Goal: Task Accomplishment & Management: Use online tool/utility

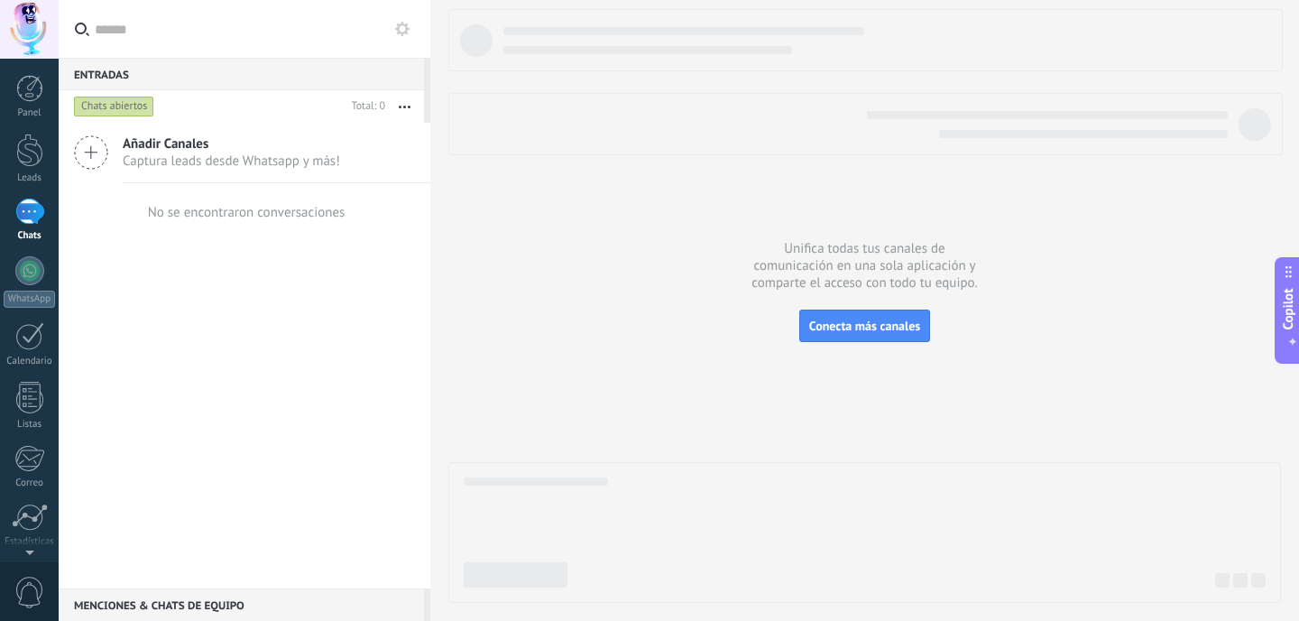
click at [85, 157] on icon at bounding box center [91, 152] width 34 height 34
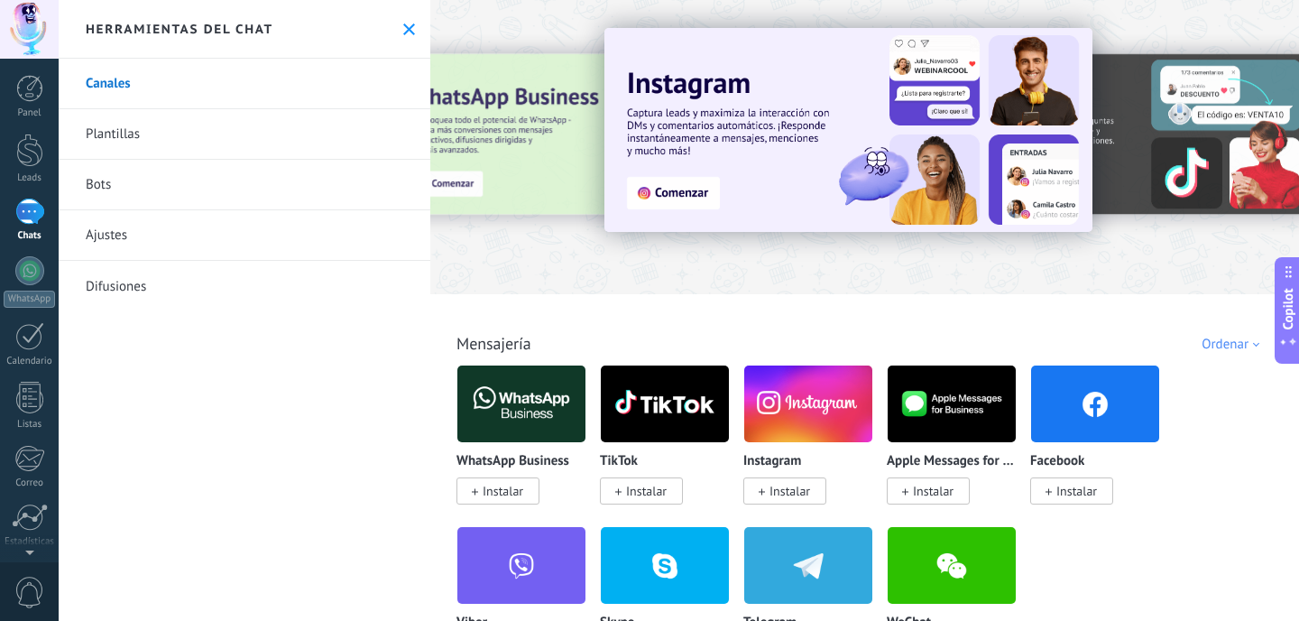
click at [515, 495] on span "Instalar" at bounding box center [503, 491] width 41 height 16
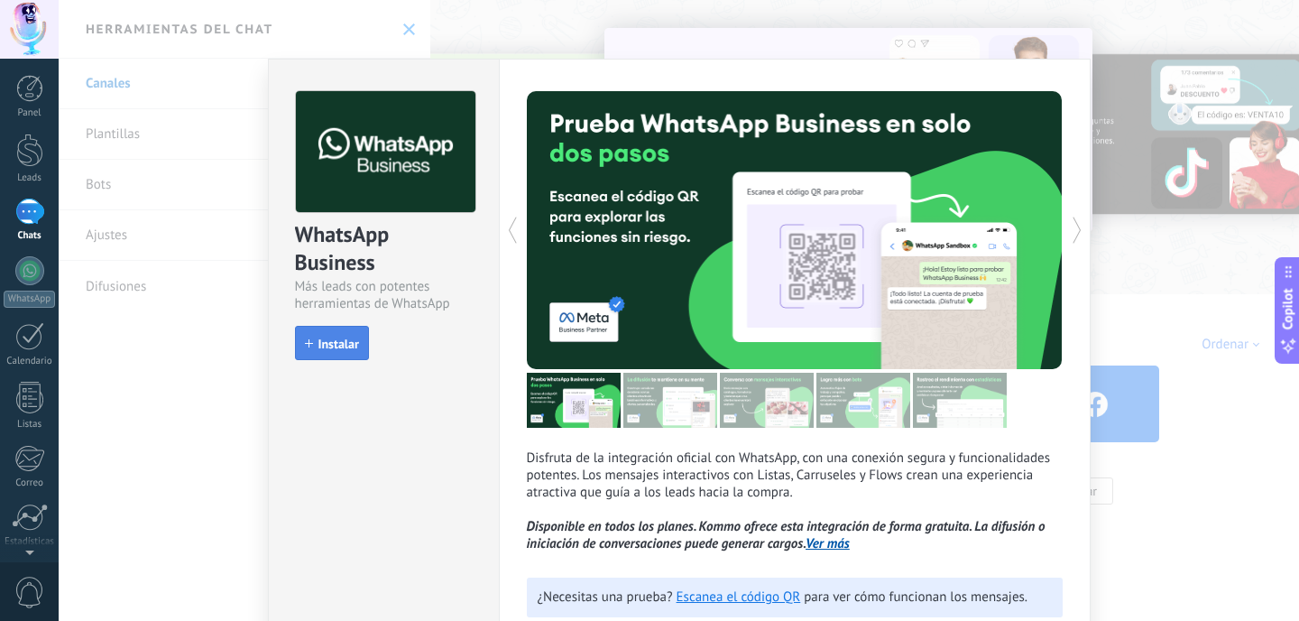
click at [346, 352] on button "Instalar" at bounding box center [332, 343] width 74 height 34
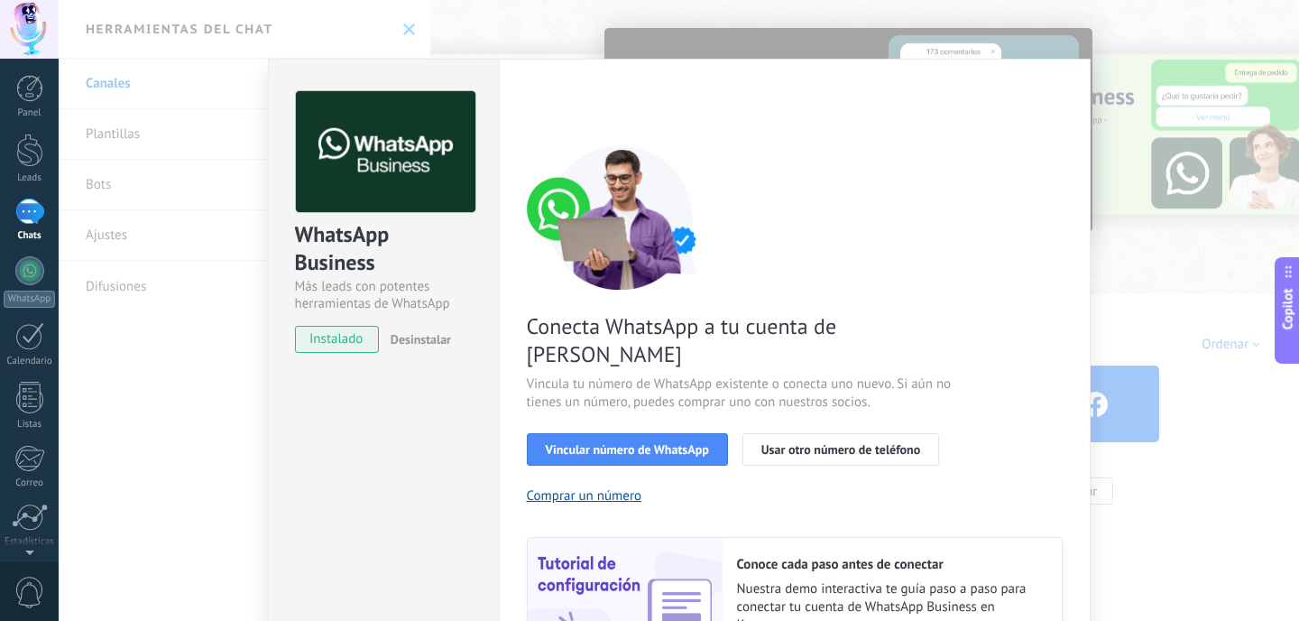
scroll to position [101, 0]
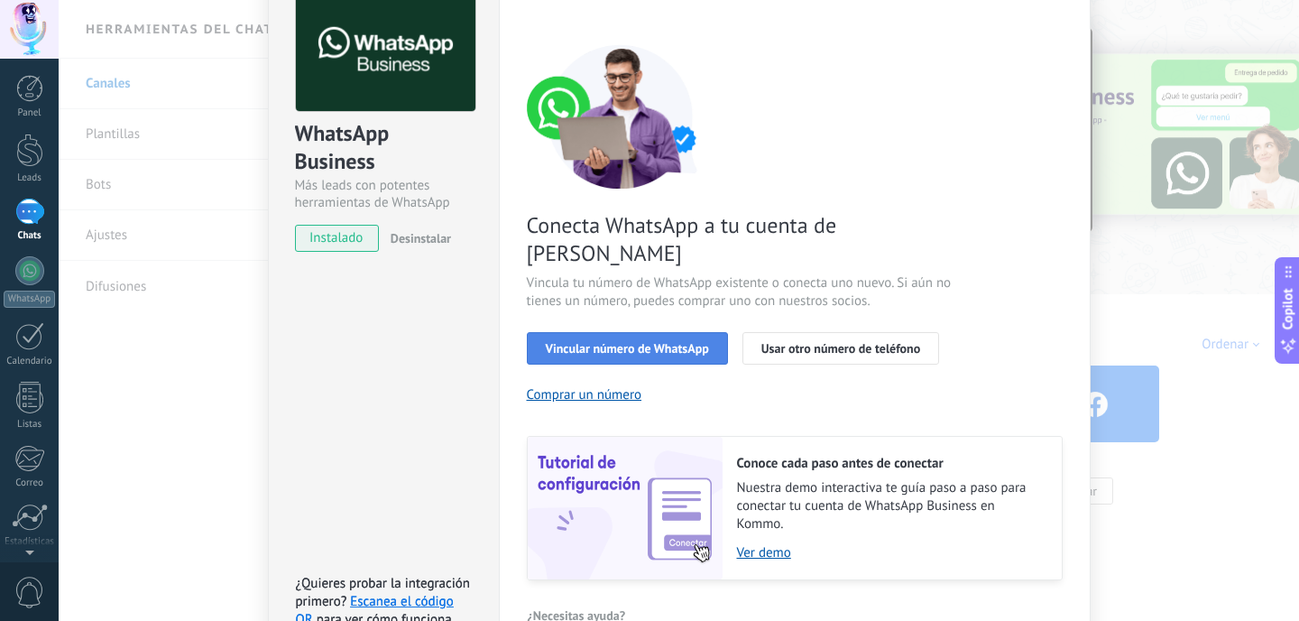
click at [677, 342] on span "Vincular número de WhatsApp" at bounding box center [627, 348] width 163 height 13
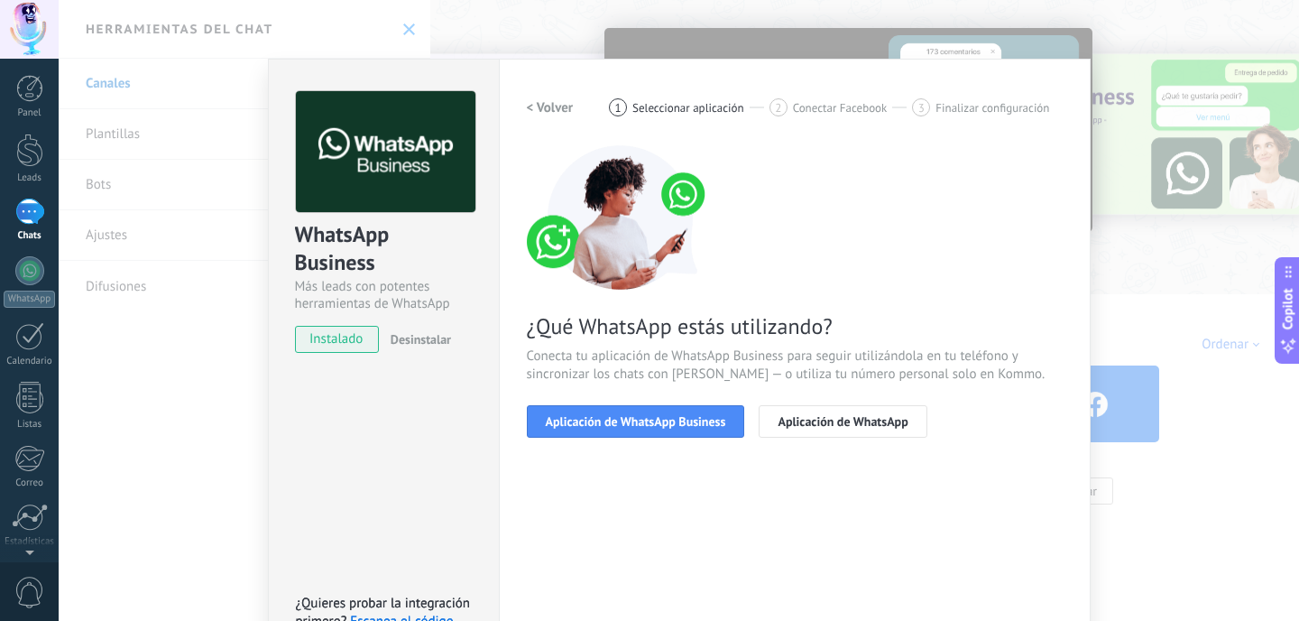
scroll to position [2, 0]
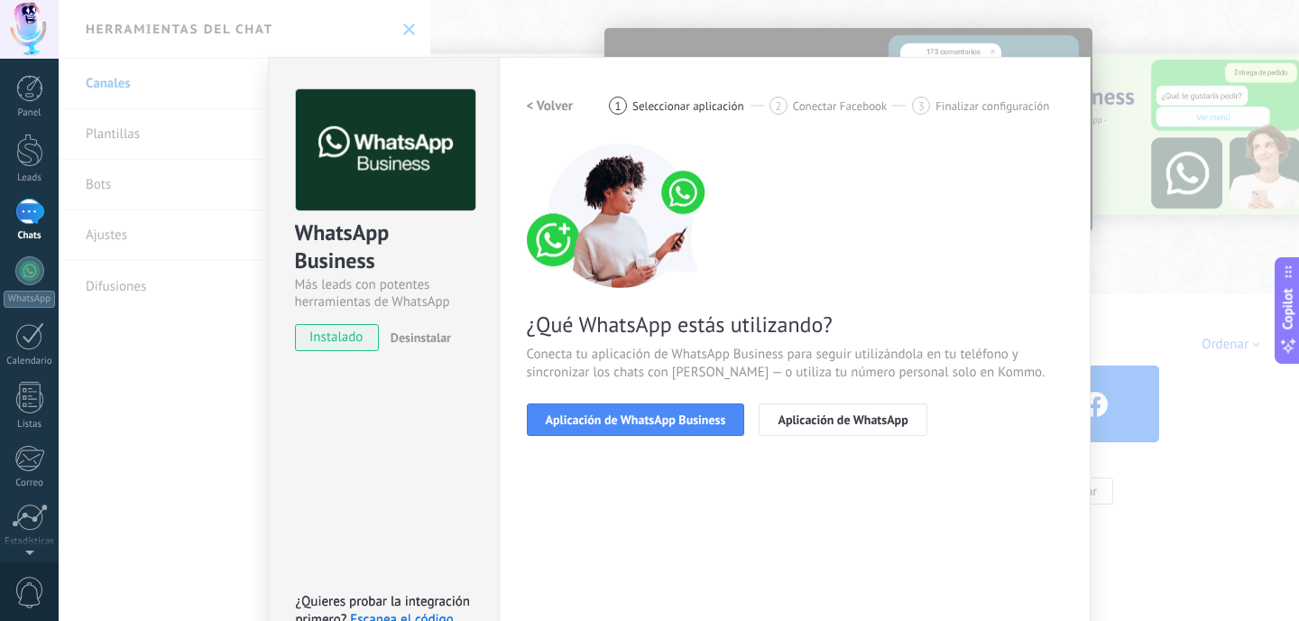
click at [551, 111] on h2 "< Volver" at bounding box center [550, 105] width 47 height 17
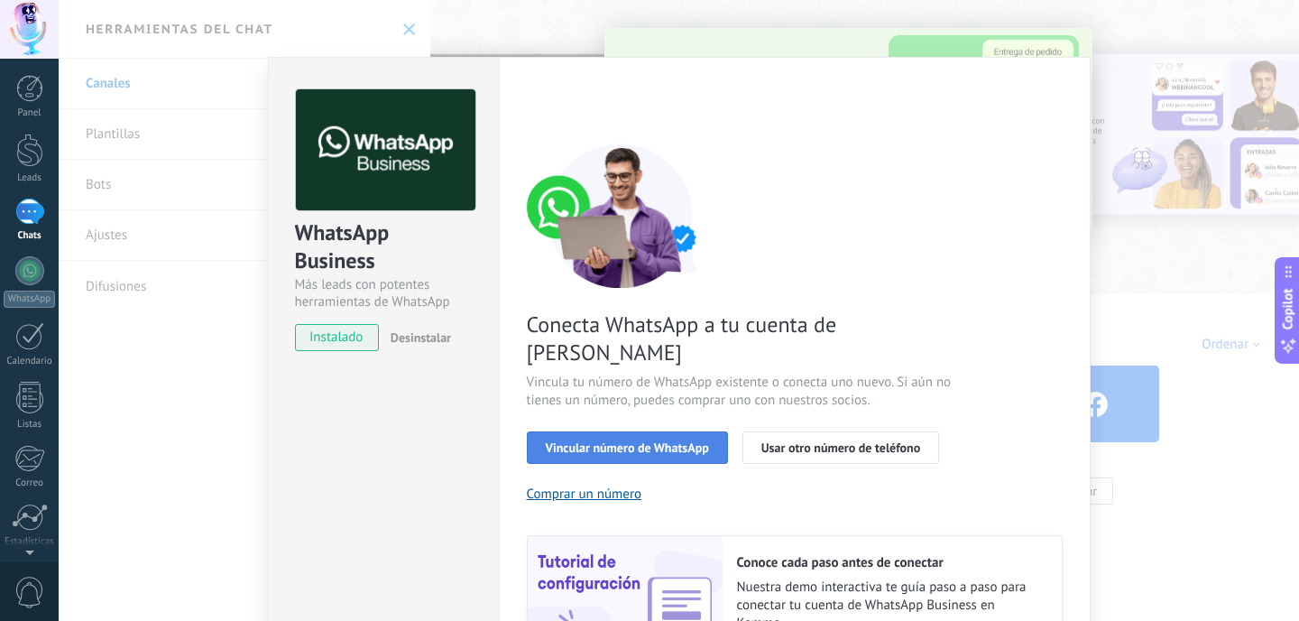
click at [679, 441] on span "Vincular número de WhatsApp" at bounding box center [627, 447] width 163 height 13
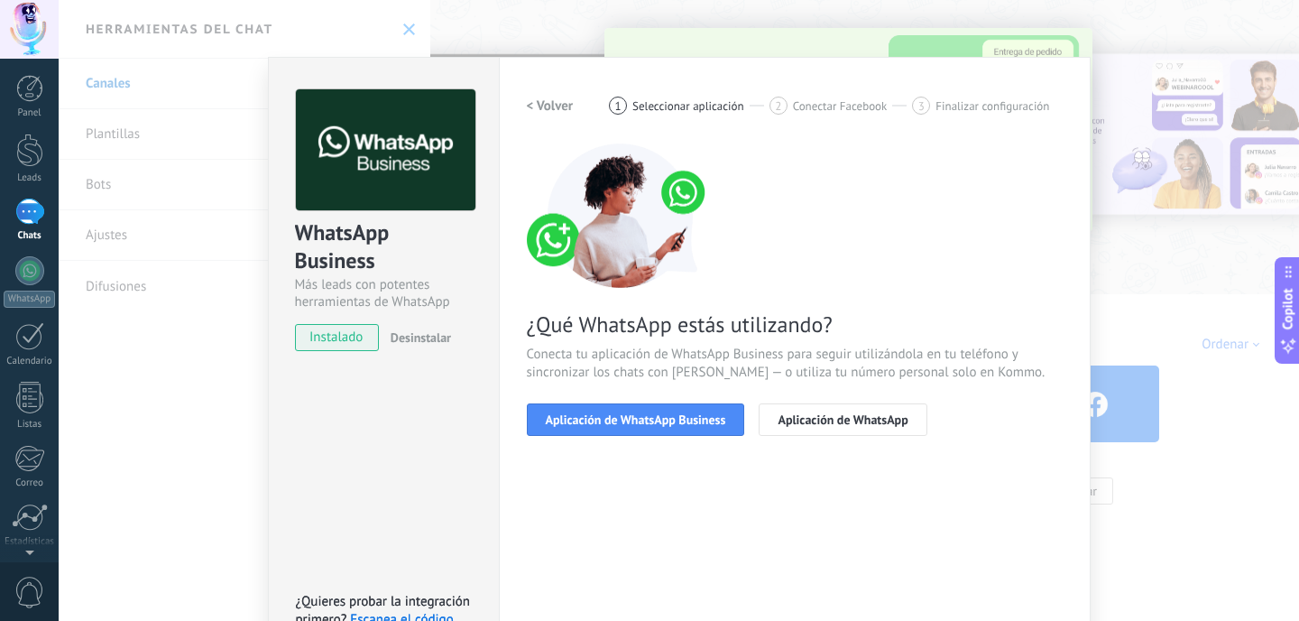
click at [818, 273] on div "¿Qué WhatsApp estás utilizando? Conecta tu aplicación de WhatsApp Business para…" at bounding box center [795, 289] width 536 height 292
click at [856, 143] on div "¿Qué WhatsApp estás utilizando? Conecta tu aplicación de WhatsApp Business para…" at bounding box center [795, 289] width 536 height 292
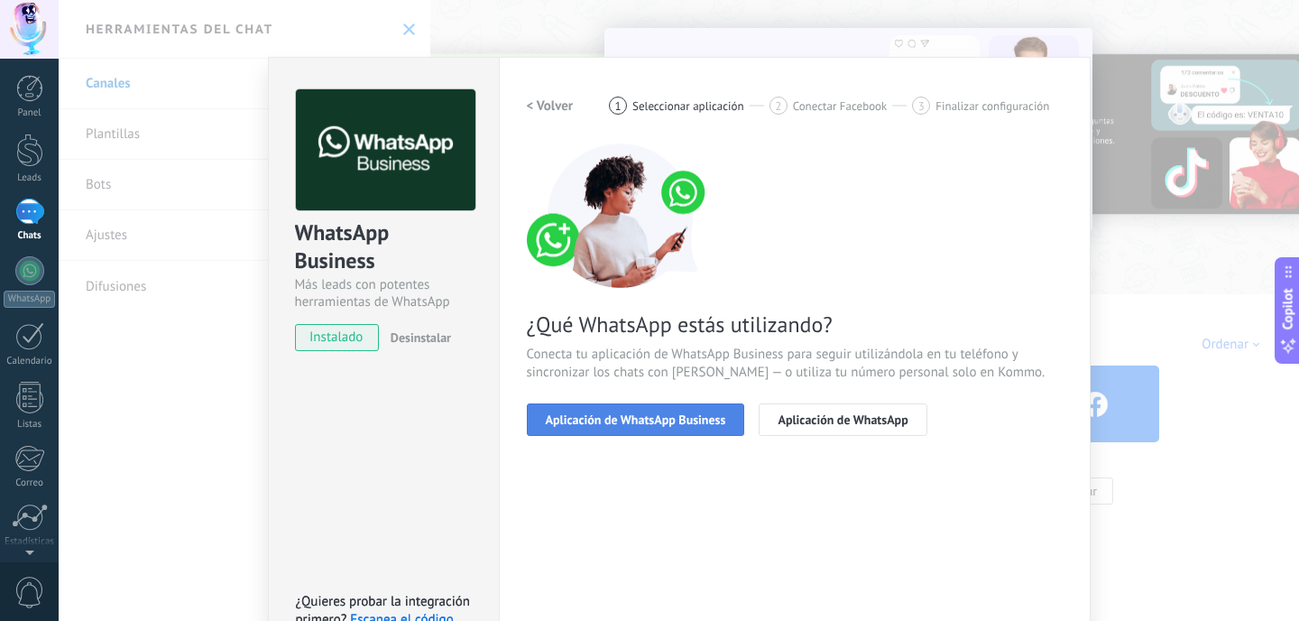
click at [655, 420] on span "Aplicación de WhatsApp Business" at bounding box center [636, 419] width 180 height 13
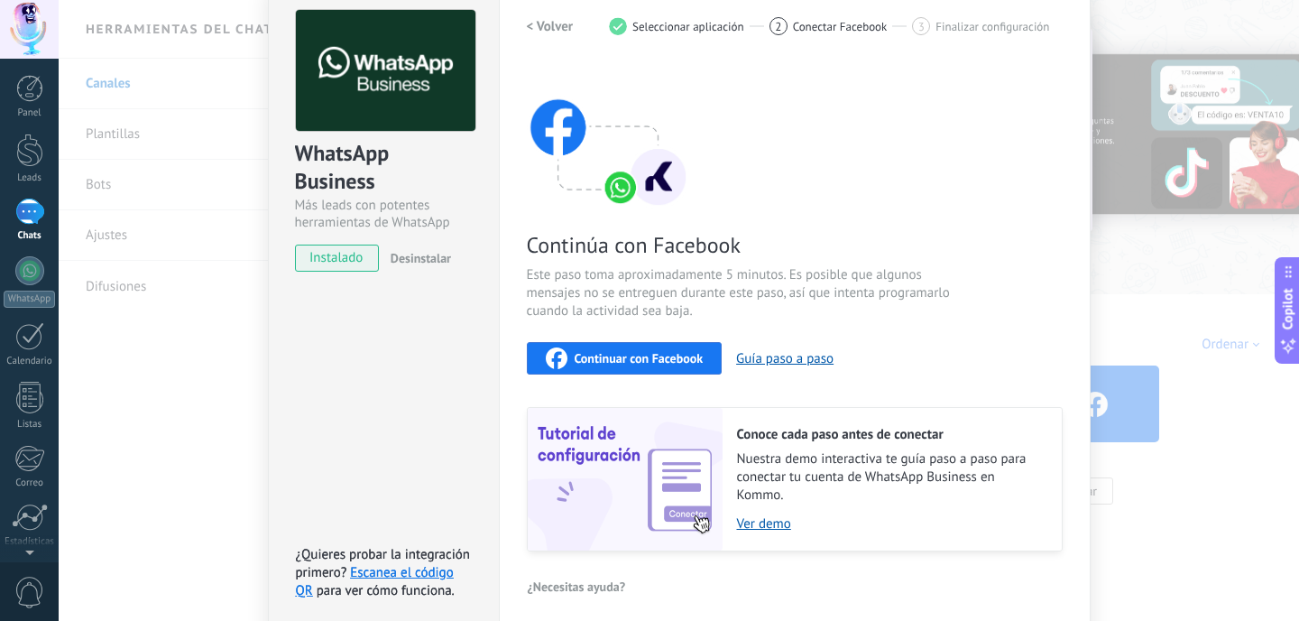
scroll to position [53, 0]
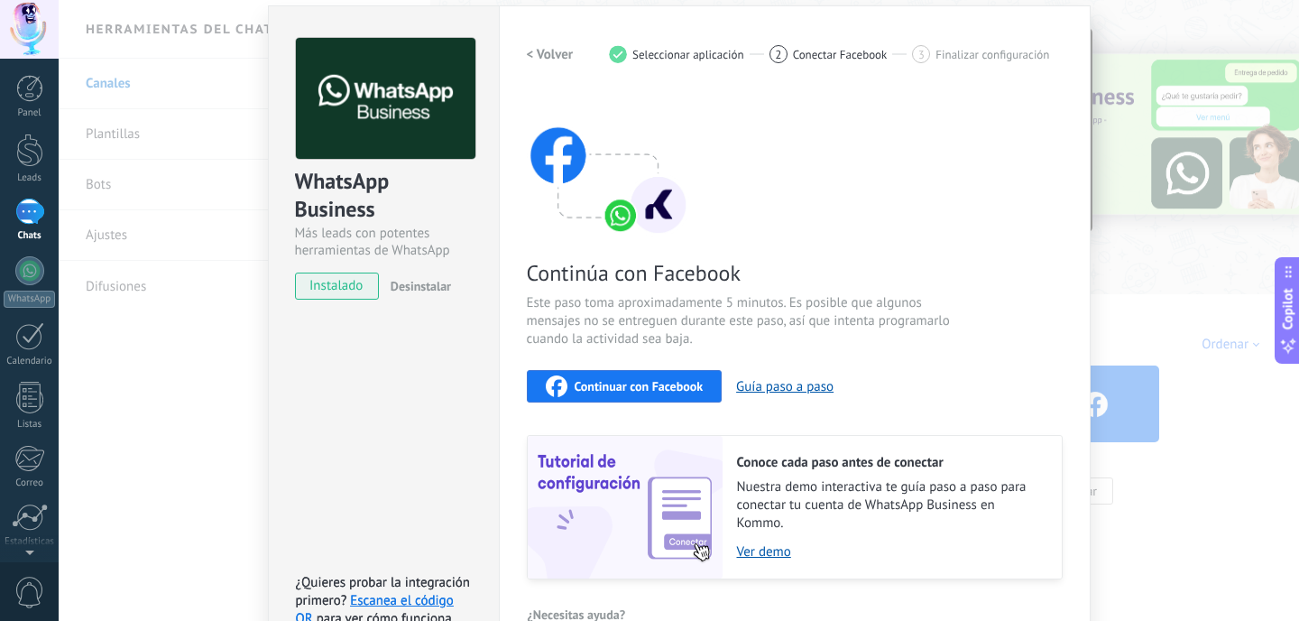
click at [552, 53] on h2 "< Volver" at bounding box center [550, 54] width 47 height 17
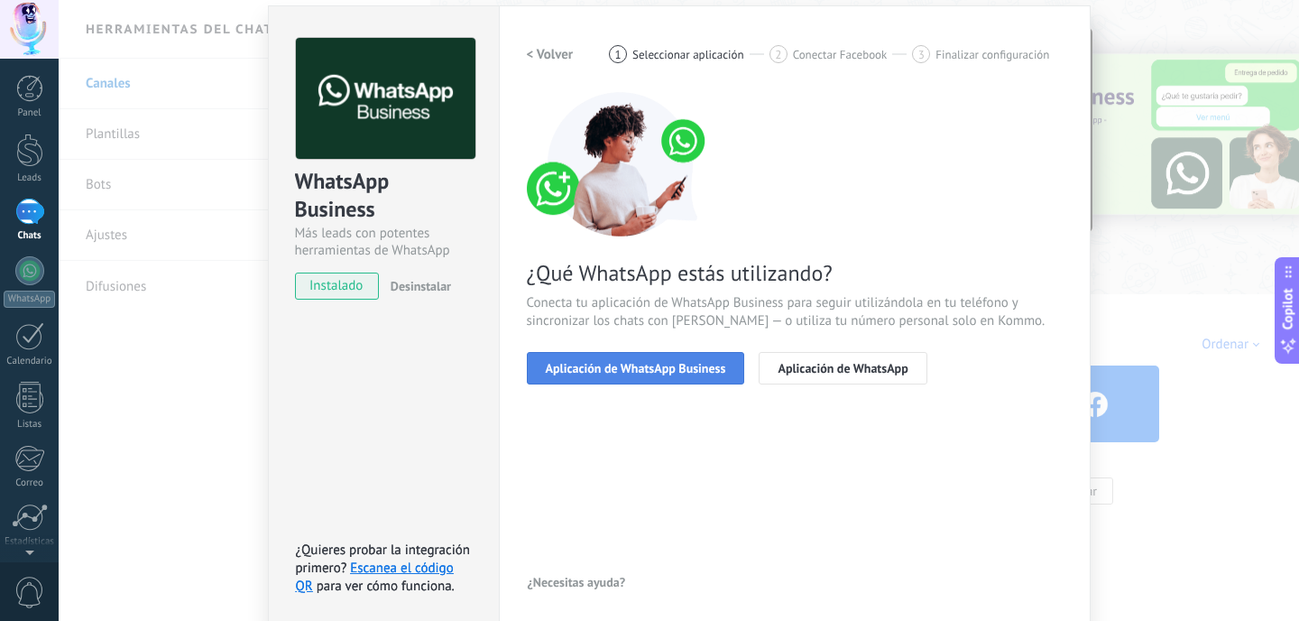
click at [659, 369] on span "Aplicación de WhatsApp Business" at bounding box center [636, 368] width 180 height 13
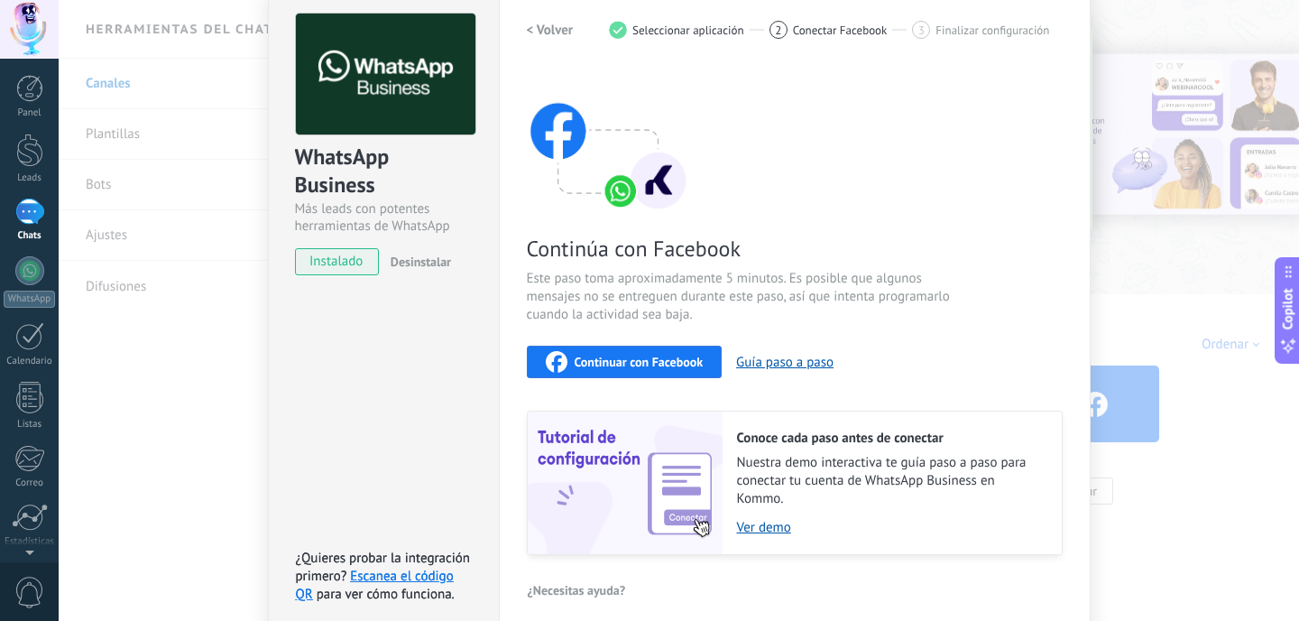
scroll to position [86, 0]
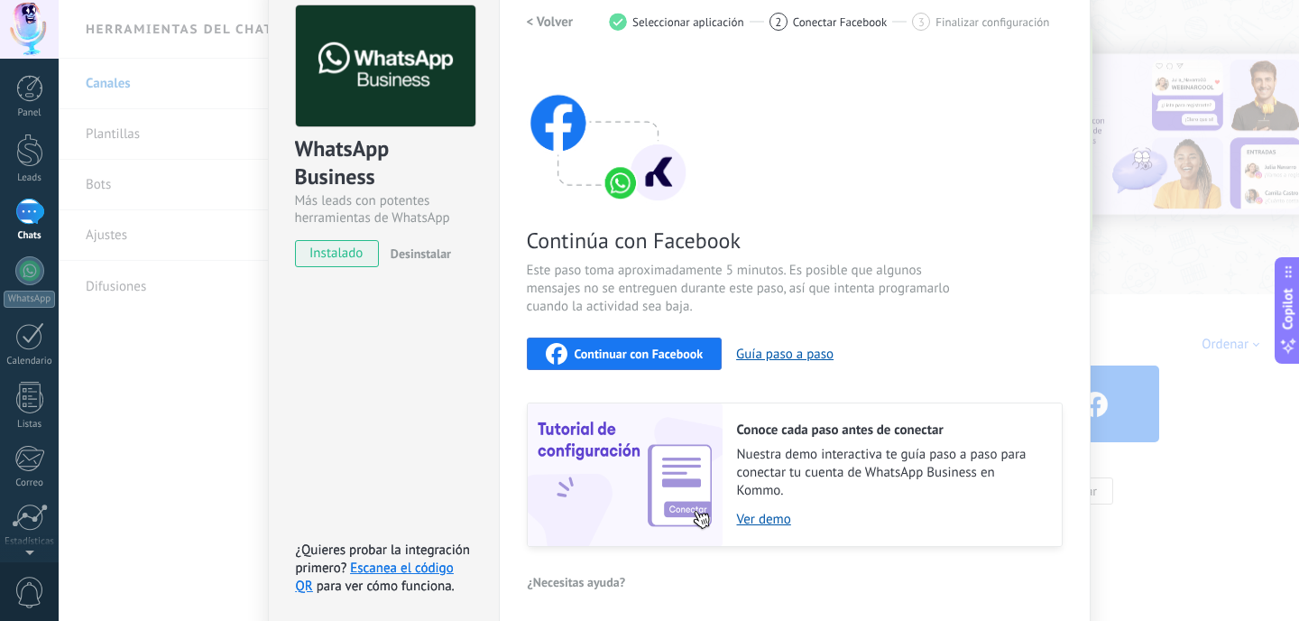
click at [652, 353] on span "Continuar con Facebook" at bounding box center [639, 353] width 129 height 13
click at [550, 22] on h2 "< Volver" at bounding box center [550, 22] width 47 height 17
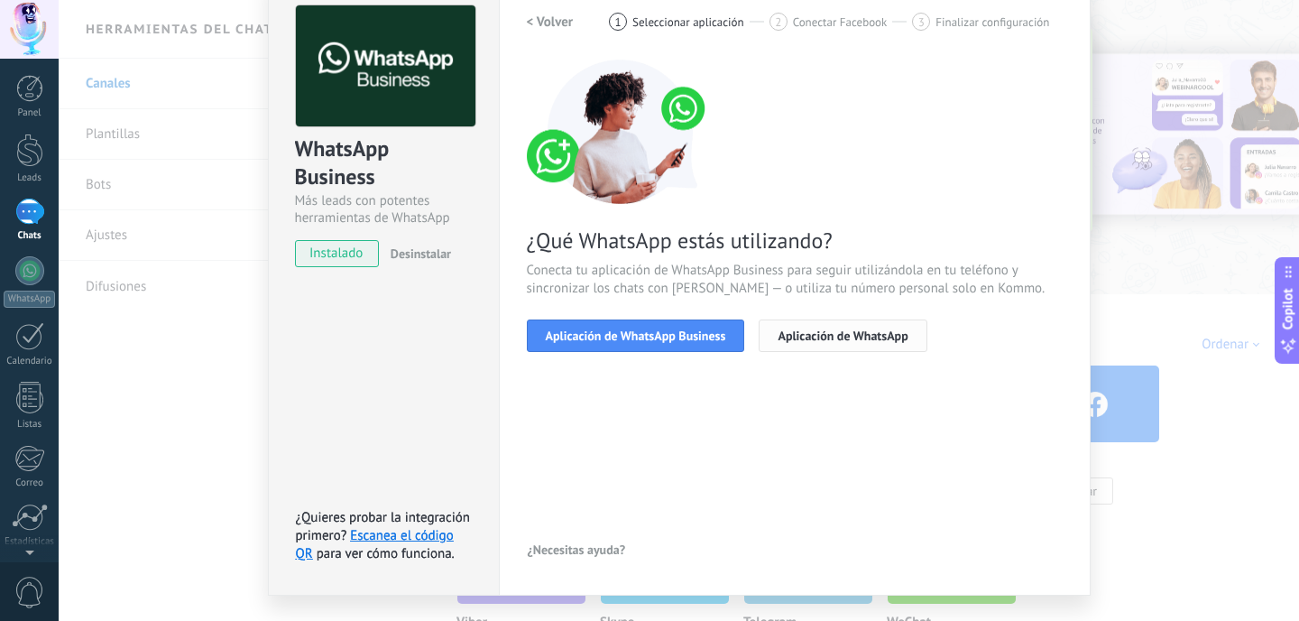
click at [847, 346] on button "Aplicación de WhatsApp" at bounding box center [843, 335] width 168 height 32
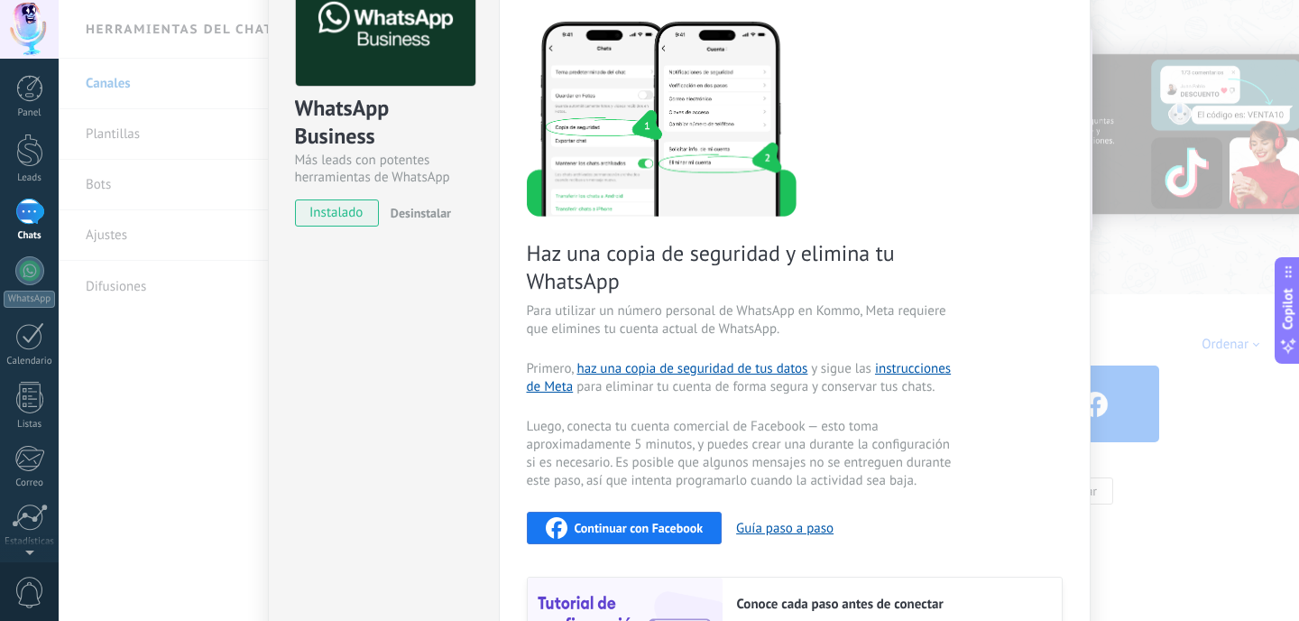
scroll to position [375, 0]
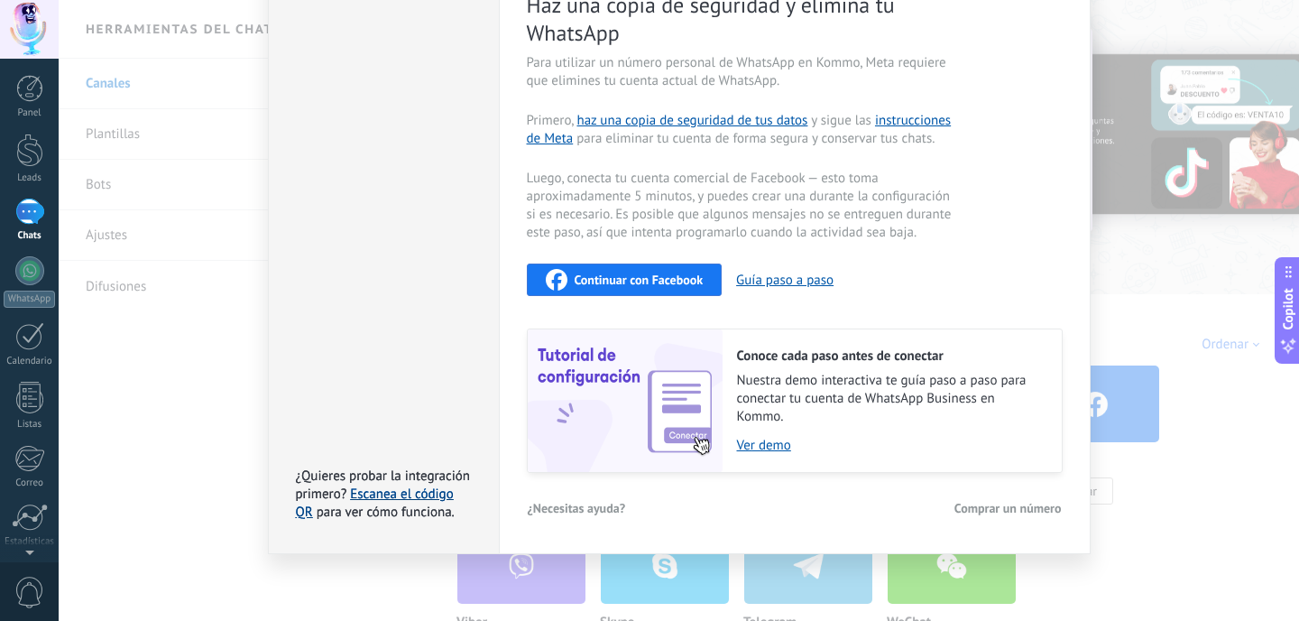
click at [415, 494] on link "Escanea el código QR" at bounding box center [375, 503] width 158 height 35
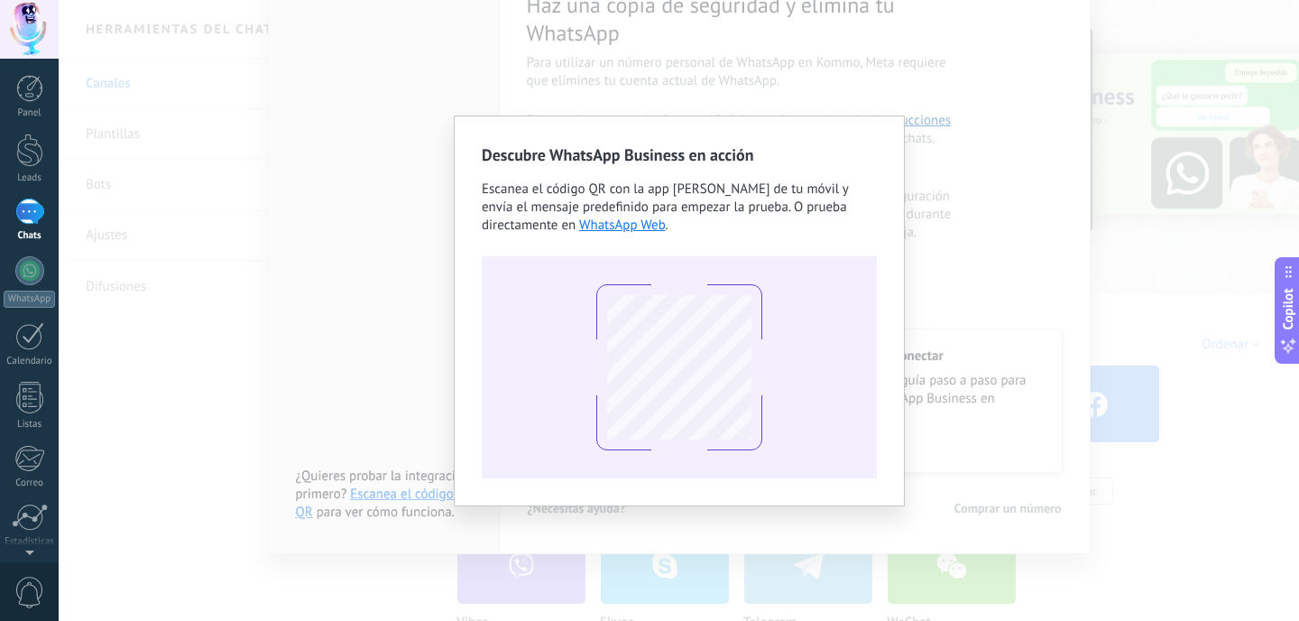
click at [939, 206] on div "Descubre WhatsApp Business en acción Escanea el código QR con la app [PERSON_NA…" at bounding box center [679, 310] width 1241 height 621
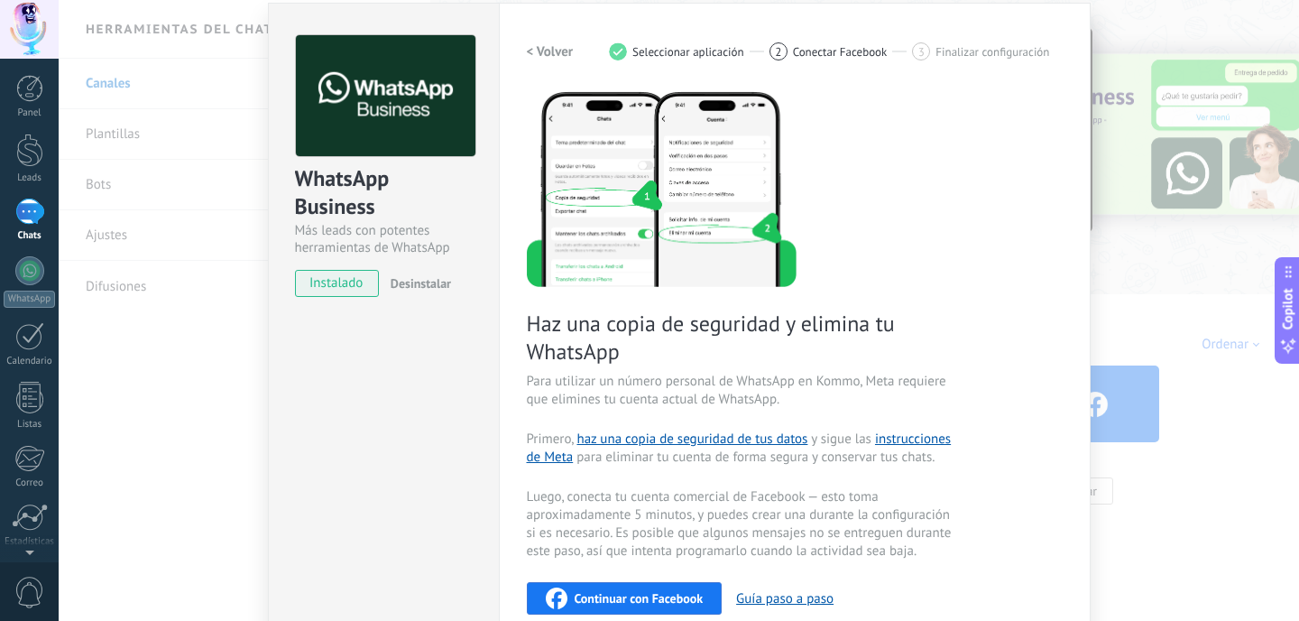
scroll to position [51, 0]
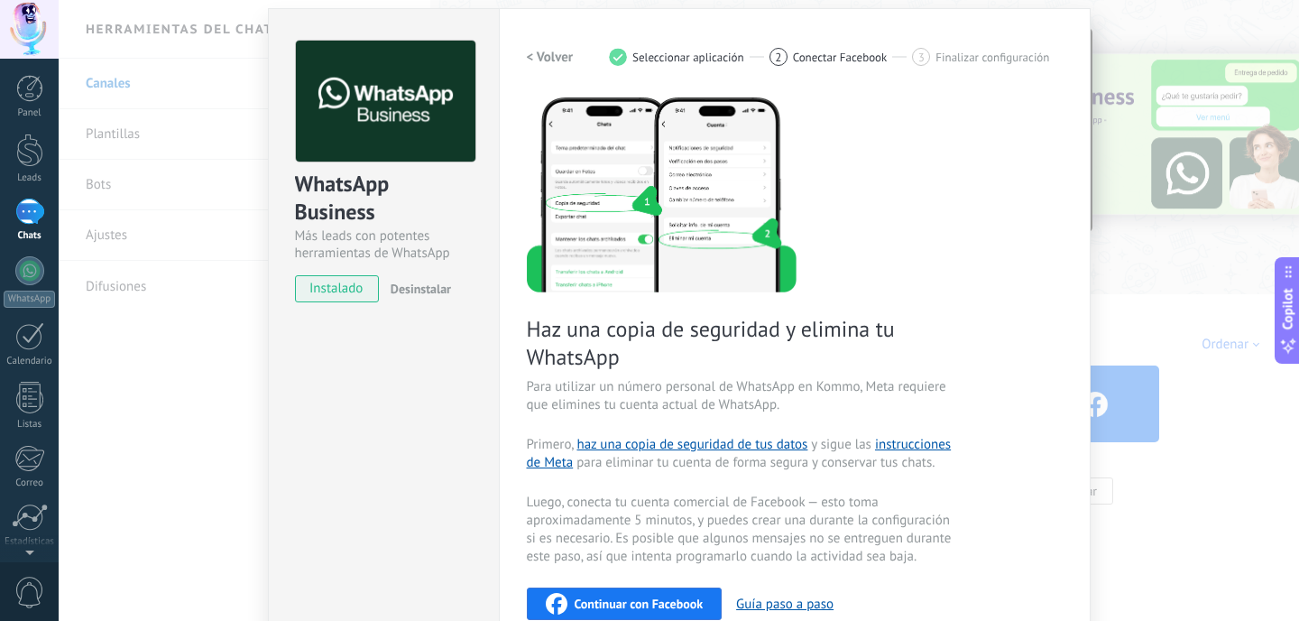
click at [351, 296] on span "instalado" at bounding box center [337, 288] width 82 height 27
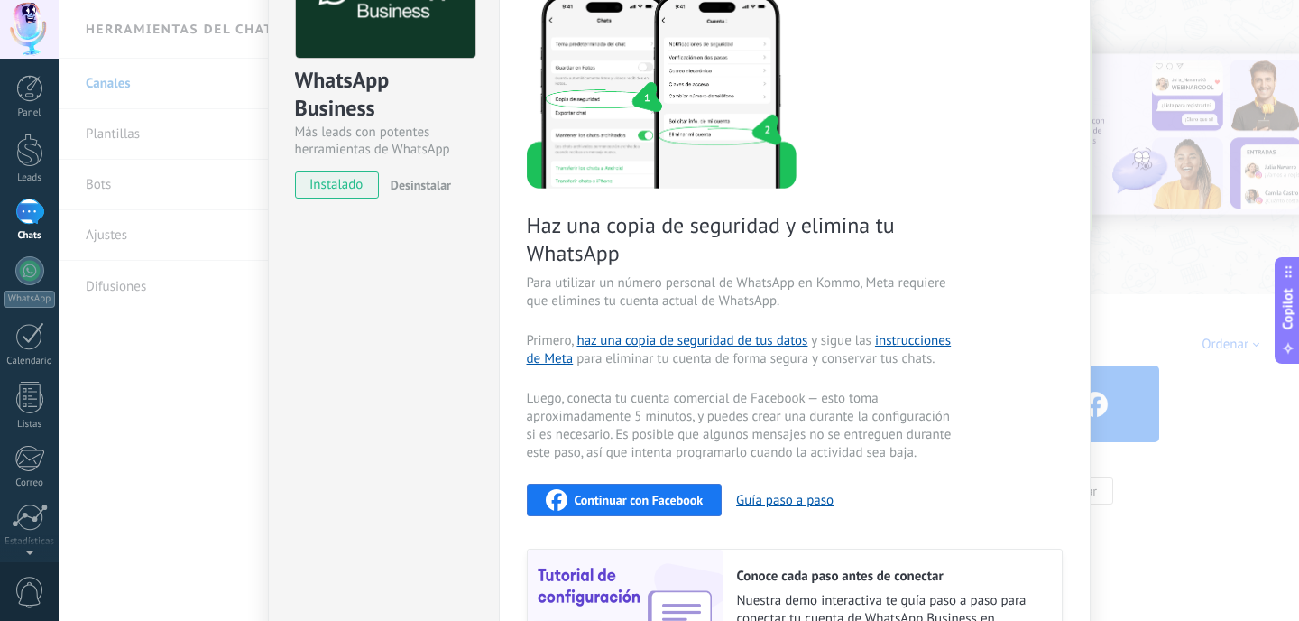
scroll to position [0, 0]
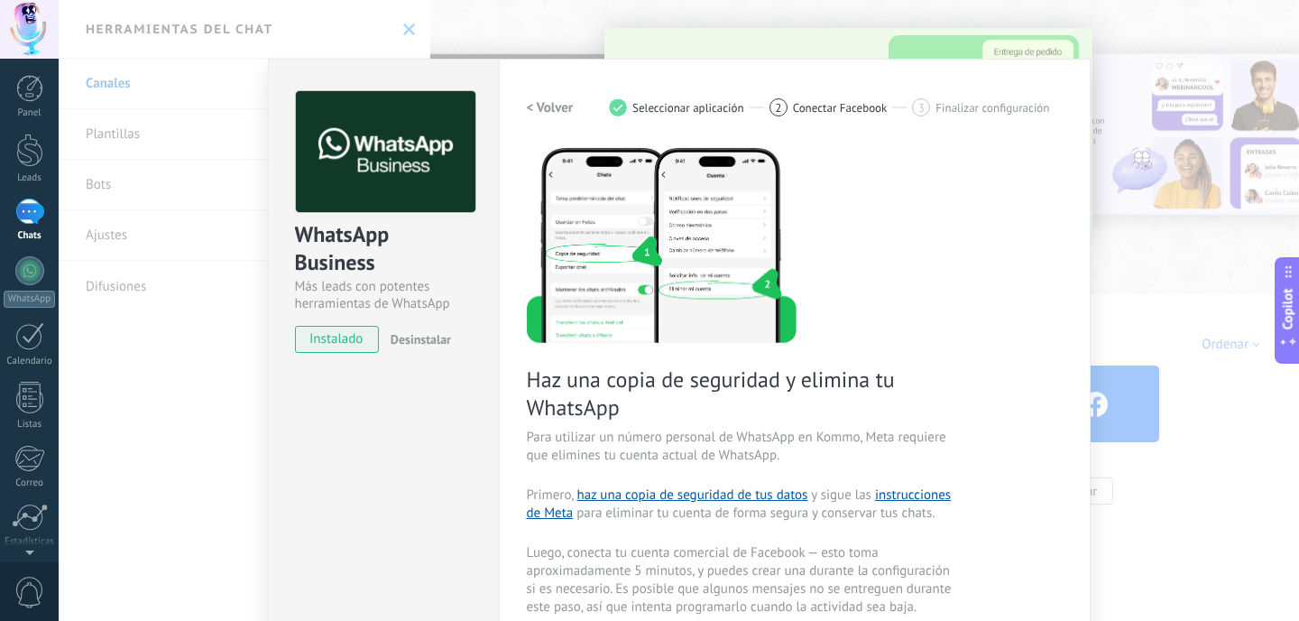
click at [567, 113] on h2 "< Volver" at bounding box center [550, 107] width 47 height 17
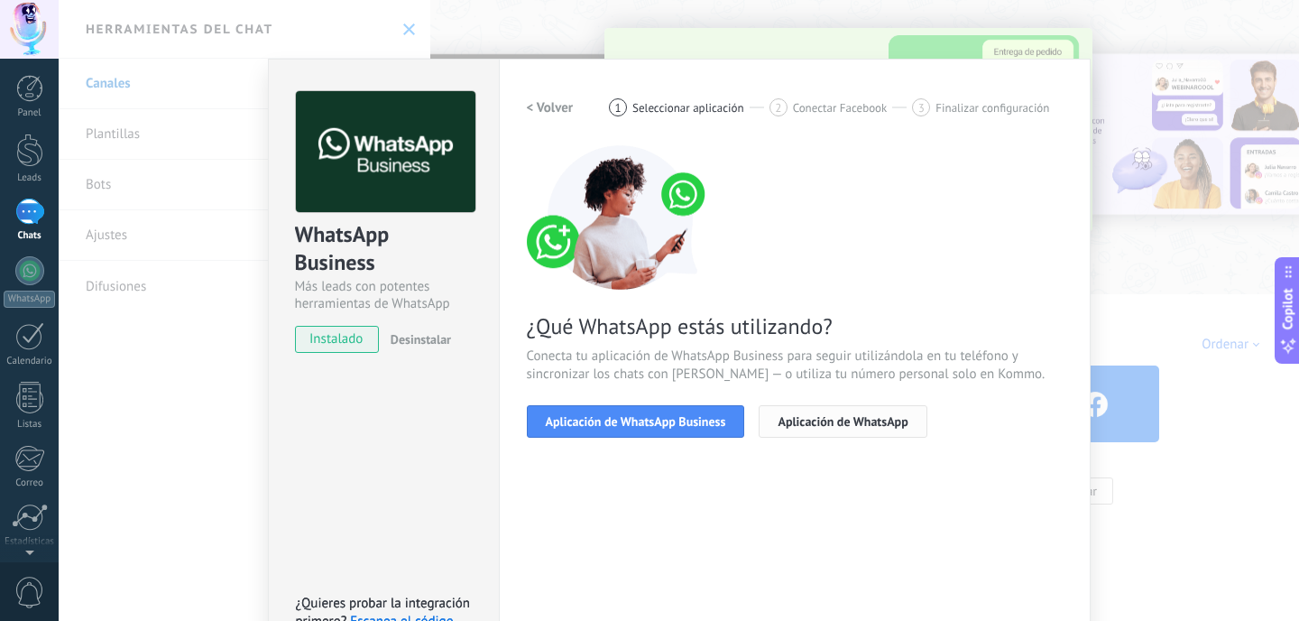
click at [838, 415] on span "Aplicación de WhatsApp" at bounding box center [843, 421] width 130 height 13
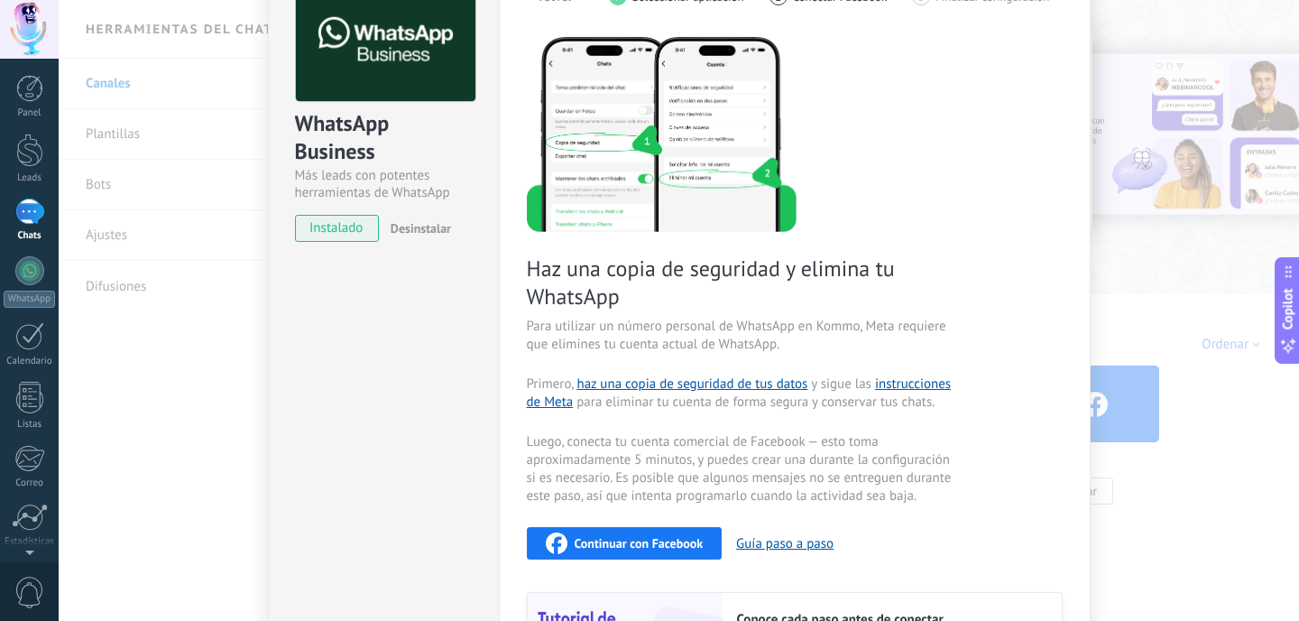
scroll to position [15, 0]
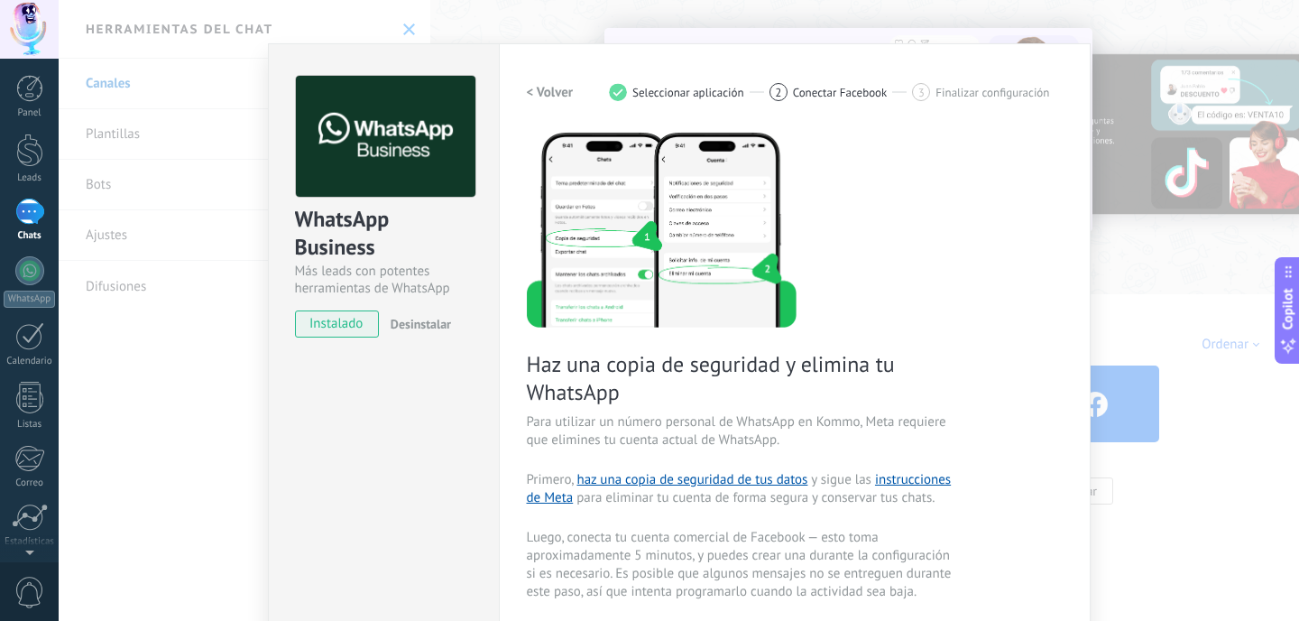
click at [552, 91] on h2 "< Volver" at bounding box center [550, 92] width 47 height 17
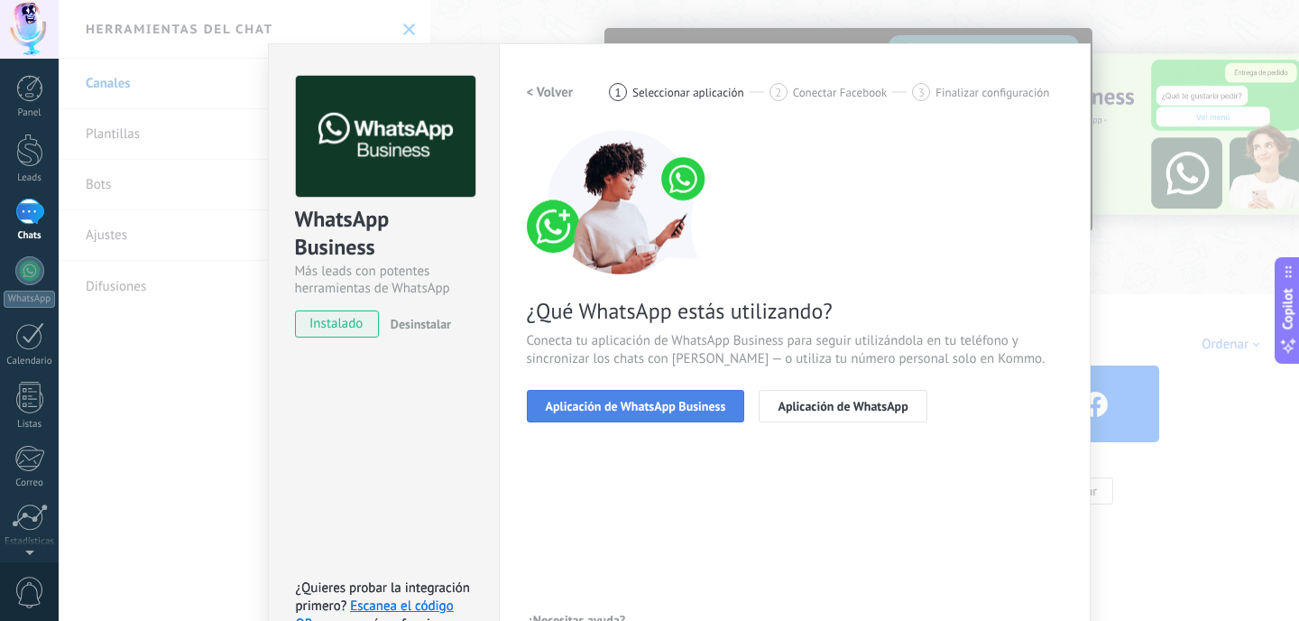
click at [660, 405] on span "Aplicación de WhatsApp Business" at bounding box center [636, 406] width 180 height 13
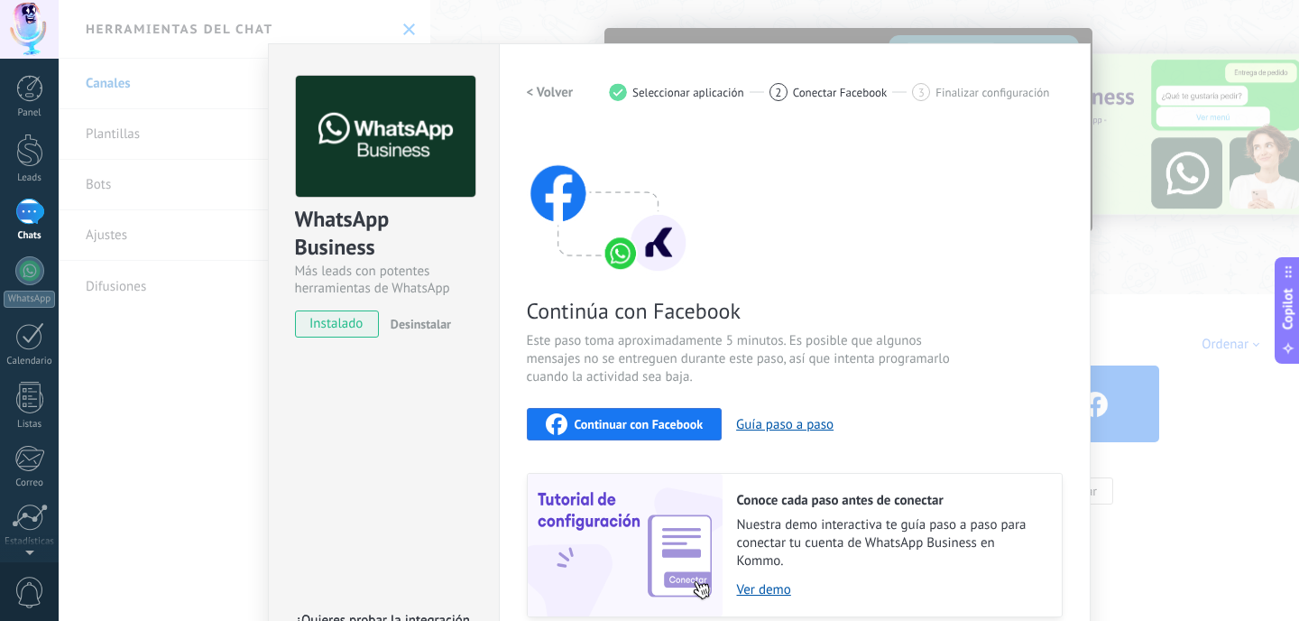
scroll to position [160, 0]
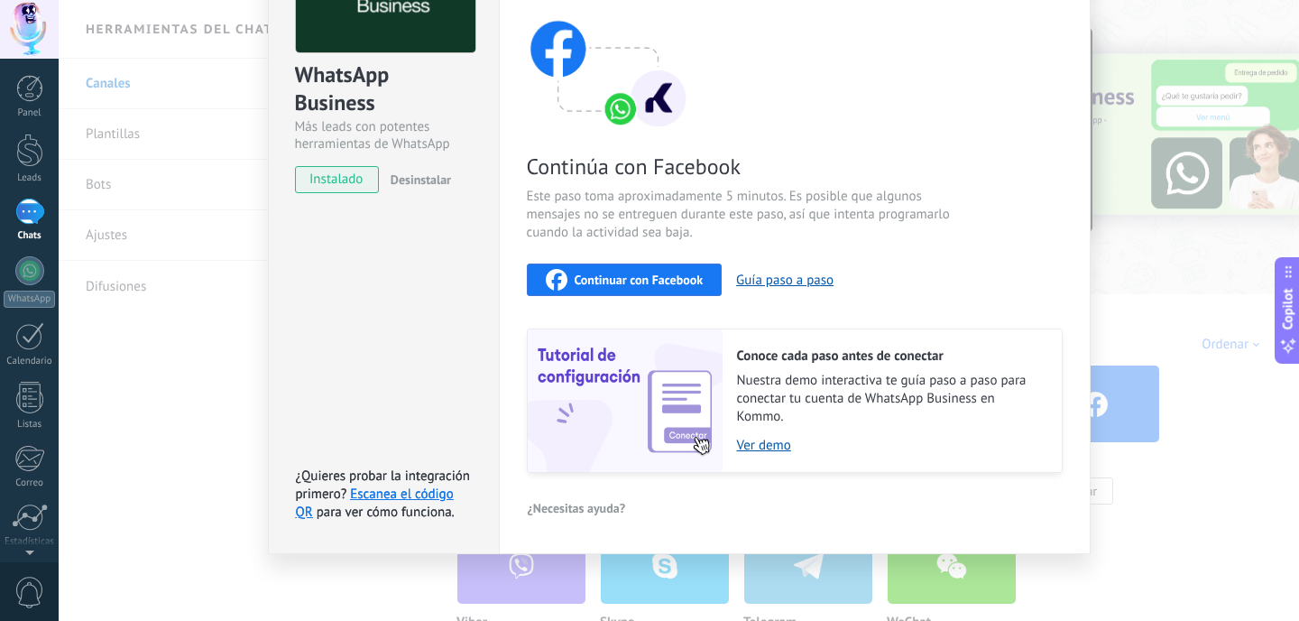
click at [627, 274] on span "Continuar con Facebook" at bounding box center [639, 279] width 129 height 13
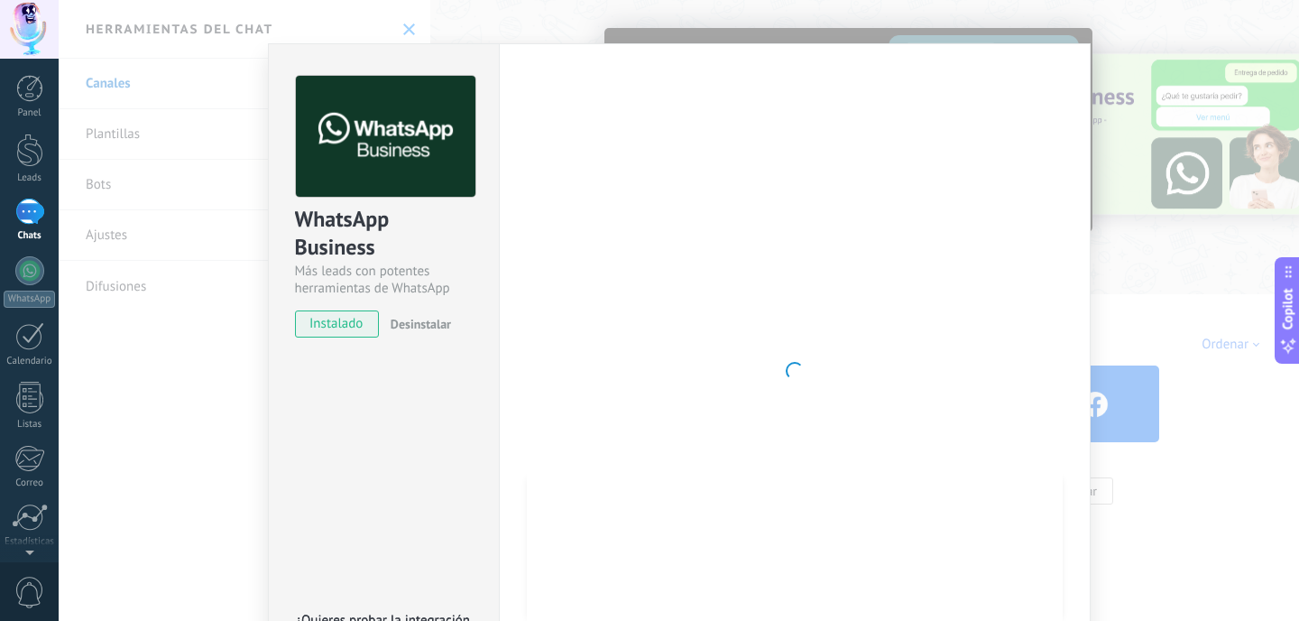
scroll to position [110, 0]
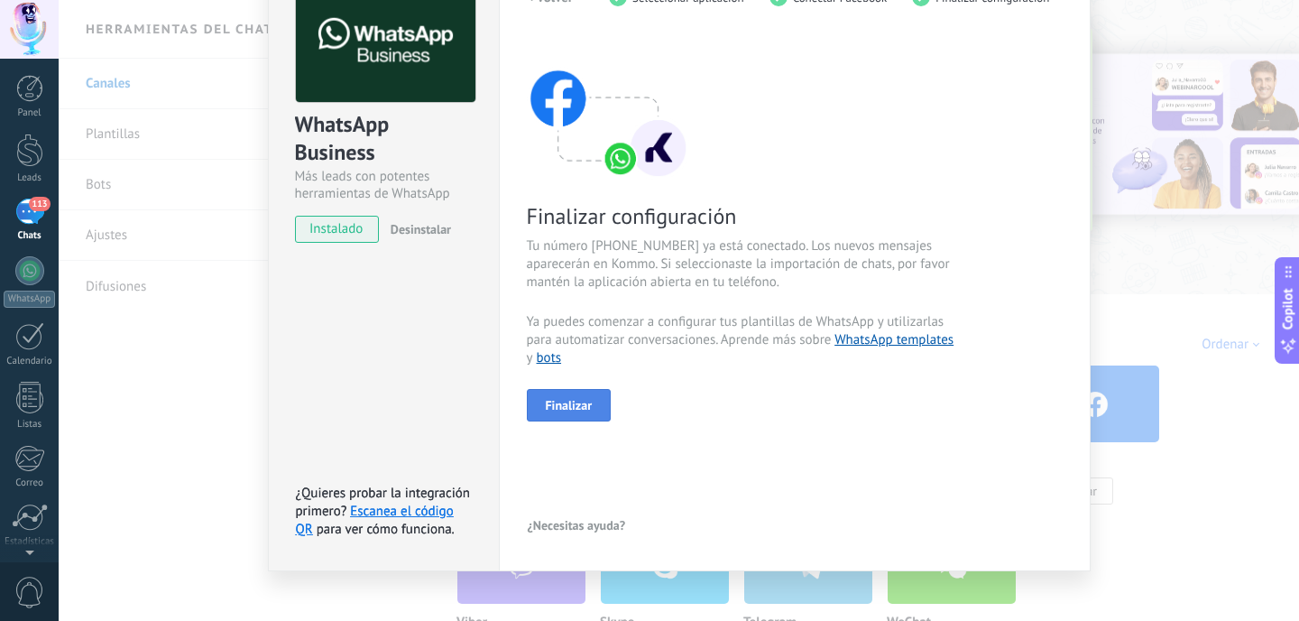
click at [577, 403] on span "Finalizar" at bounding box center [569, 405] width 47 height 13
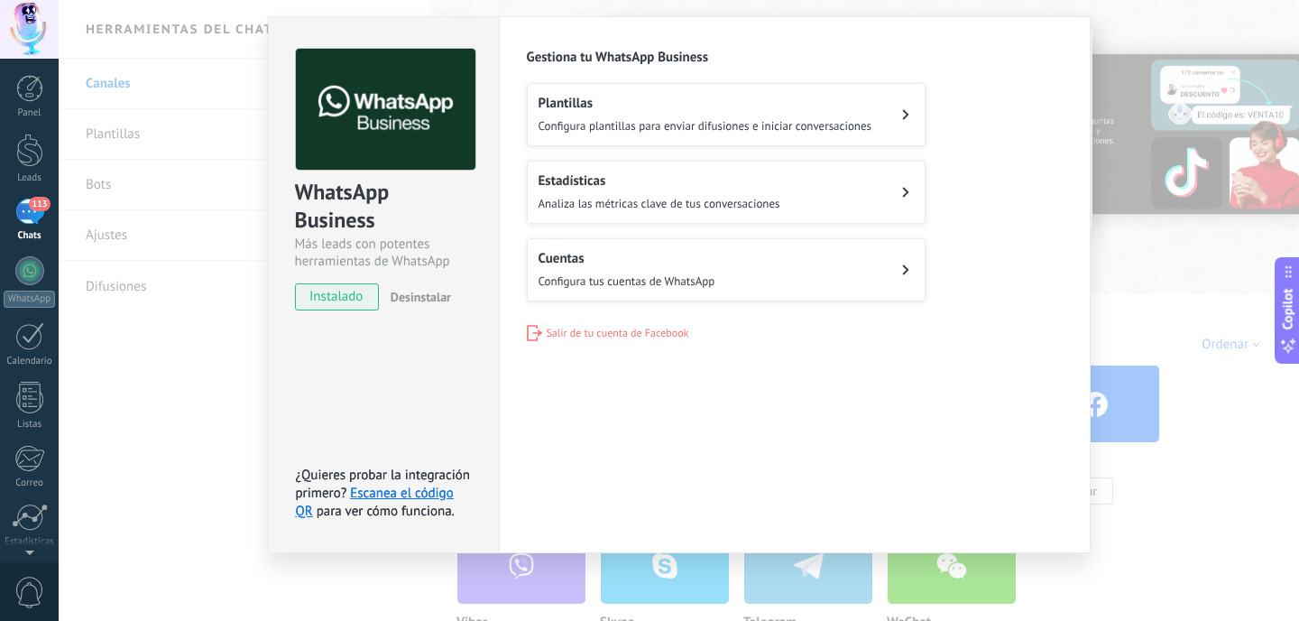
click at [182, 357] on div "WhatsApp Business Más leads con potentes herramientas de WhatsApp instalado Des…" at bounding box center [679, 310] width 1241 height 621
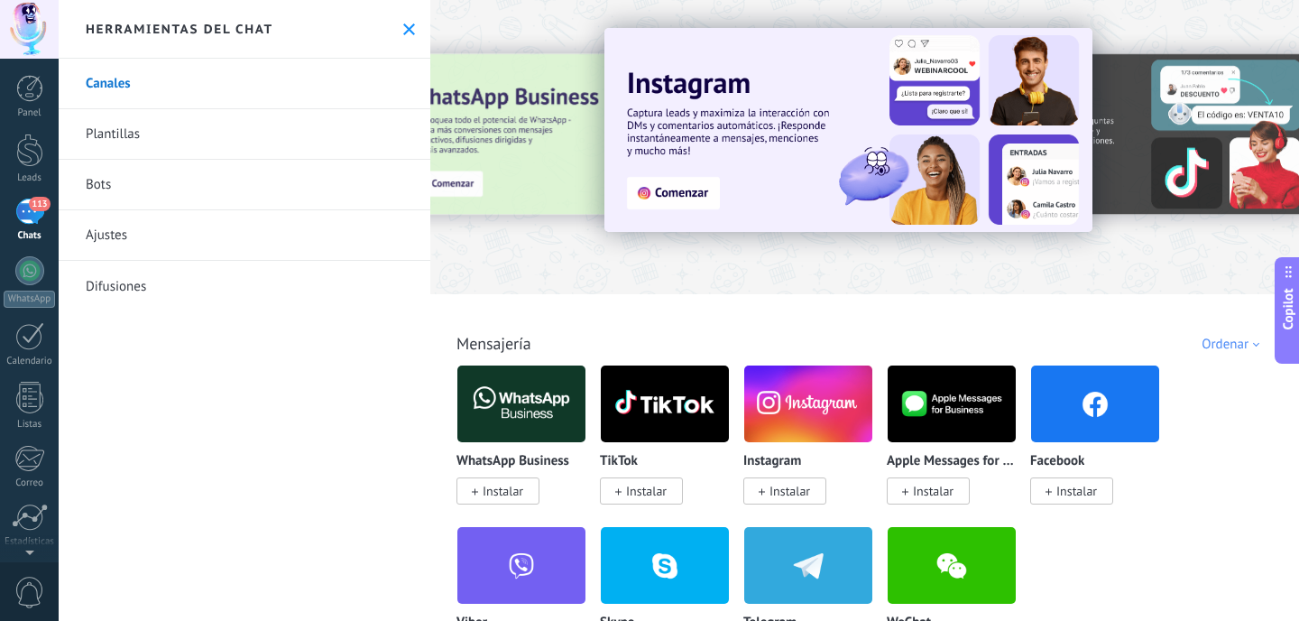
scroll to position [0, 0]
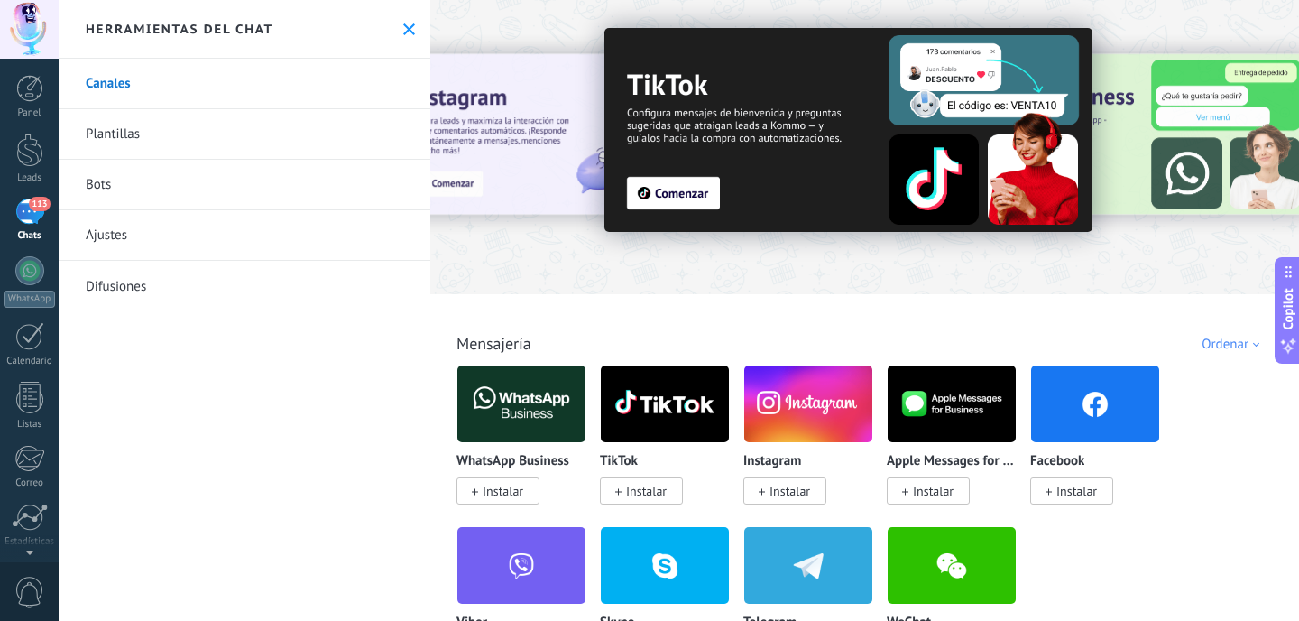
click at [403, 25] on use at bounding box center [409, 29] width 12 height 12
